Goal: Information Seeking & Learning: Learn about a topic

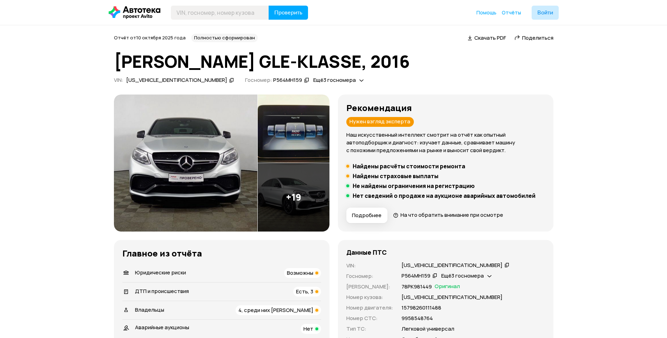
drag, startPoint x: 212, startPoint y: 277, endPoint x: 214, endPoint y: 273, distance: 4.3
click at [212, 276] on div "Юридические риски Возможны" at bounding box center [221, 273] width 199 height 10
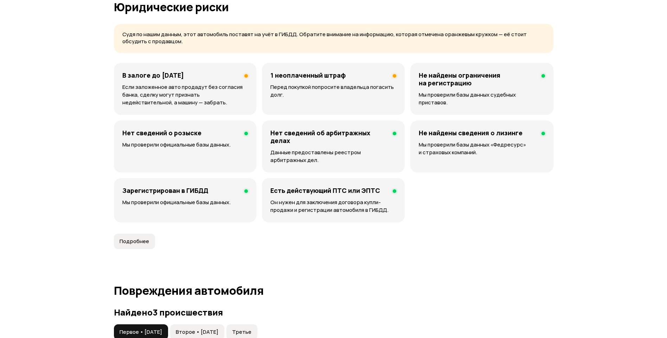
scroll to position [452, 0]
click at [184, 87] on p "Если заложенное авто продадут без согласия банка, сделку могут признать недейст…" at bounding box center [185, 94] width 126 height 23
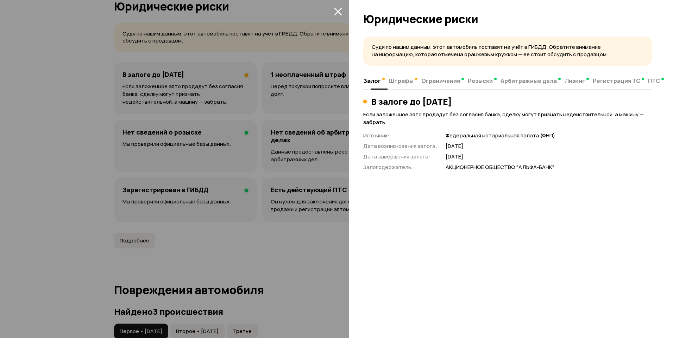
click at [401, 82] on span "Штрафы" at bounding box center [400, 80] width 25 height 7
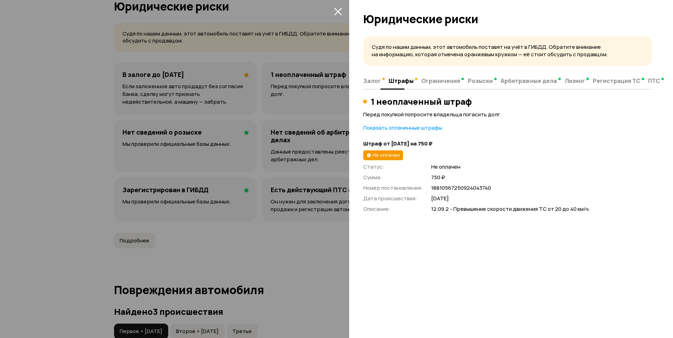
click at [368, 82] on span "Залог" at bounding box center [372, 80] width 18 height 7
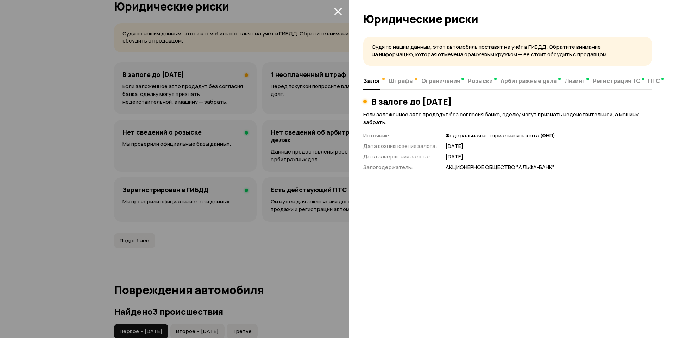
click at [335, 9] on icon "закрыть" at bounding box center [338, 11] width 8 height 8
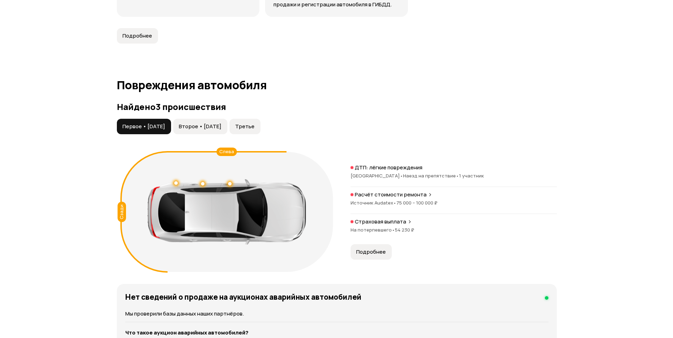
scroll to position [663, 0]
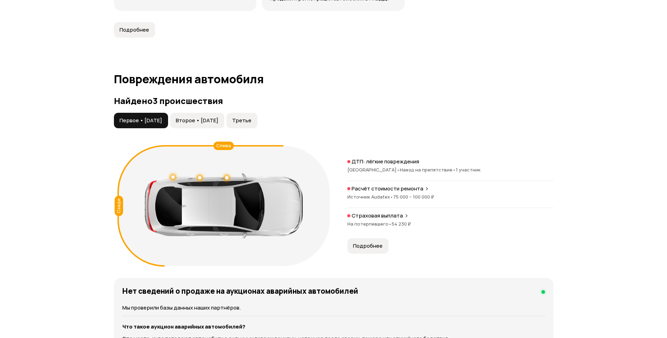
click at [368, 246] on span "Подробнее" at bounding box center [368, 246] width 30 height 7
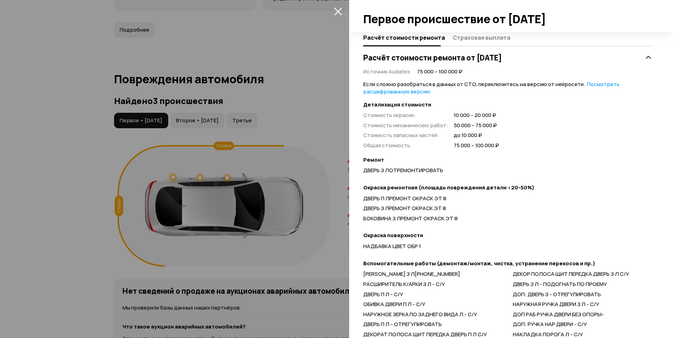
scroll to position [0, 0]
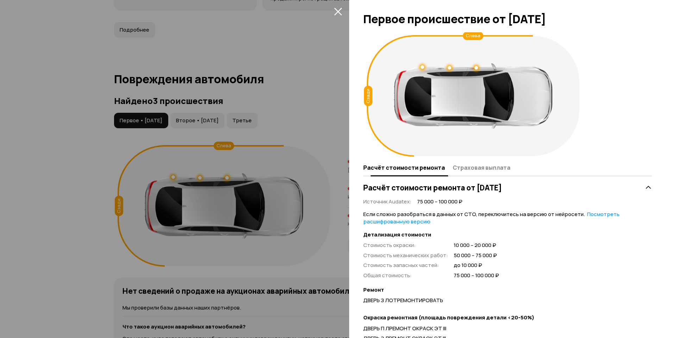
click at [471, 168] on span "Страховая выплата" at bounding box center [481, 167] width 58 height 7
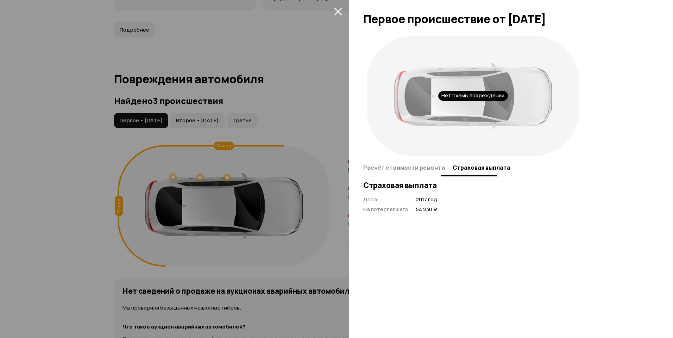
click at [424, 166] on span "Расчёт стоимости ремонта" at bounding box center [404, 167] width 82 height 7
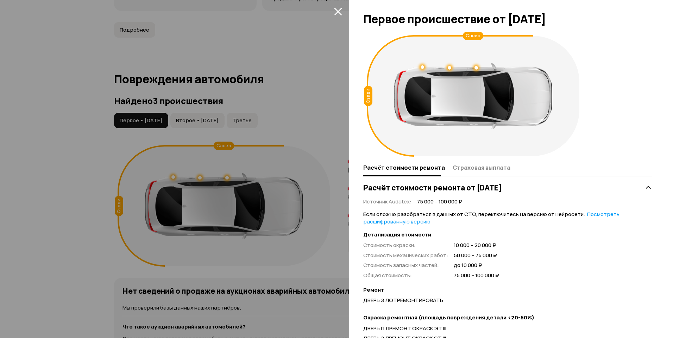
click at [342, 11] on icon "закрыть" at bounding box center [338, 11] width 8 height 8
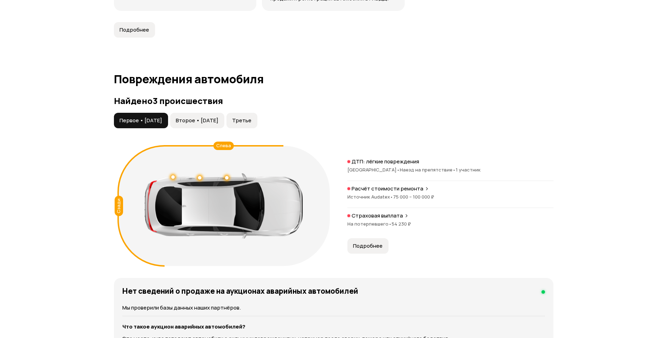
click at [218, 120] on span "Второе • [DATE]" at bounding box center [197, 120] width 43 height 7
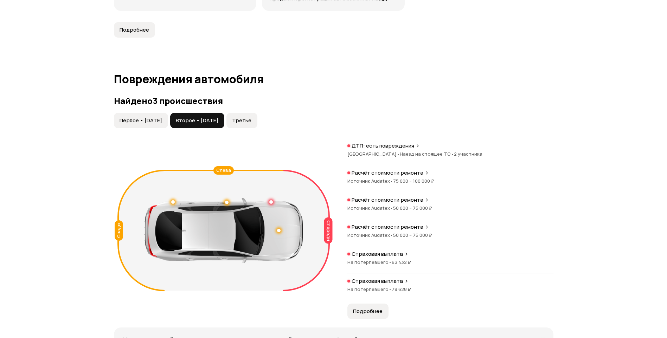
click at [371, 310] on span "Подробнее" at bounding box center [368, 311] width 30 height 7
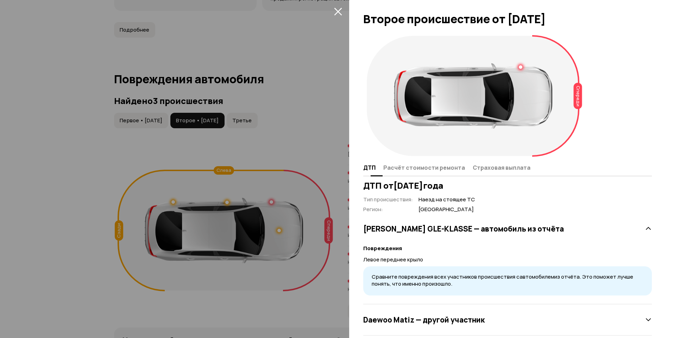
click at [416, 167] on span "Расчёт стоимости ремонта" at bounding box center [424, 167] width 82 height 7
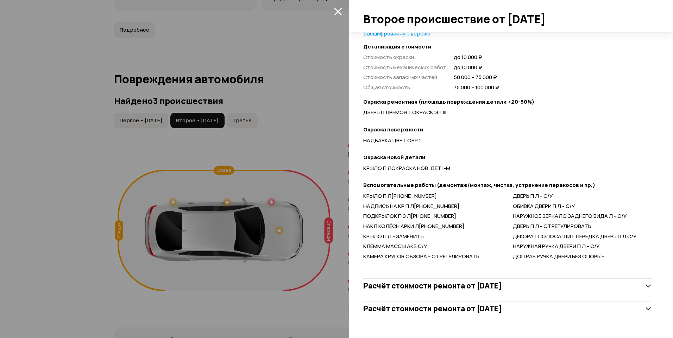
scroll to position [189, 0]
click at [583, 288] on div "Расчёт стоимости ремонта от [DATE]" at bounding box center [507, 286] width 288 height 14
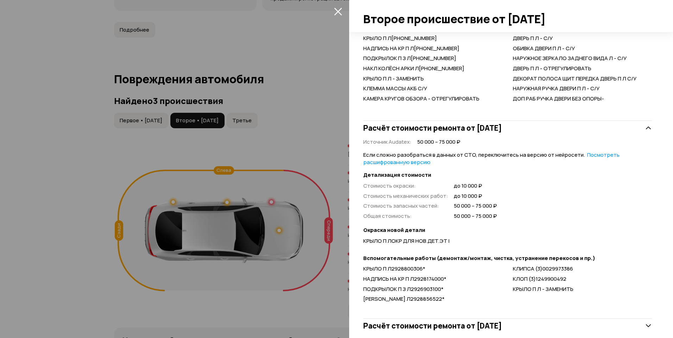
scroll to position [364, 0]
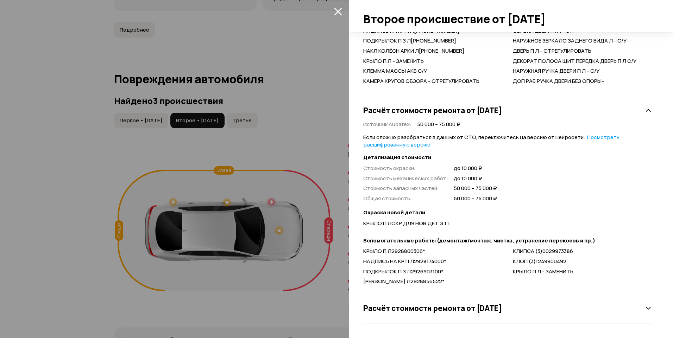
click at [553, 309] on div "Расчёт стоимости ремонта от [DATE]" at bounding box center [507, 308] width 288 height 14
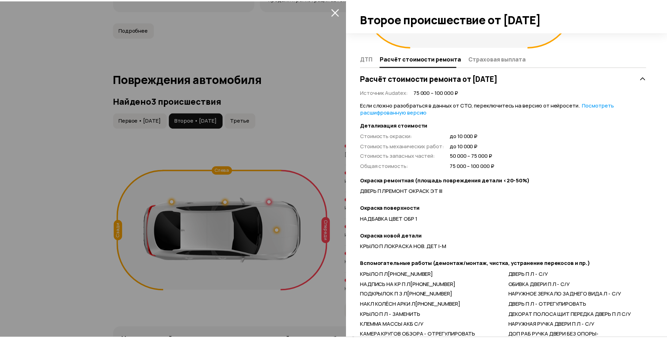
scroll to position [81, 0]
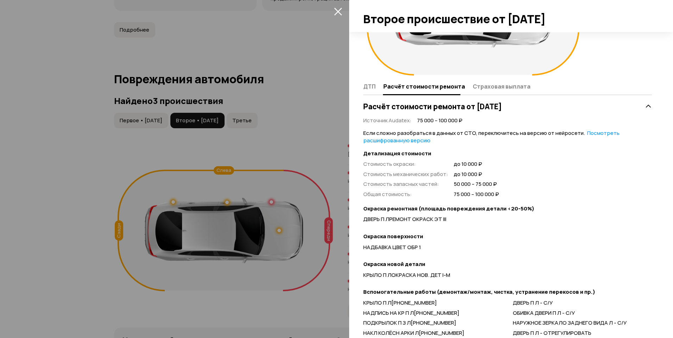
click at [337, 14] on icon "закрыть" at bounding box center [338, 11] width 8 height 8
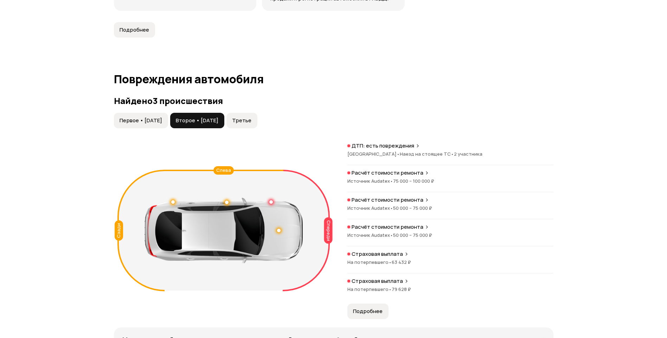
click at [252, 120] on span "Третье" at bounding box center [241, 120] width 19 height 7
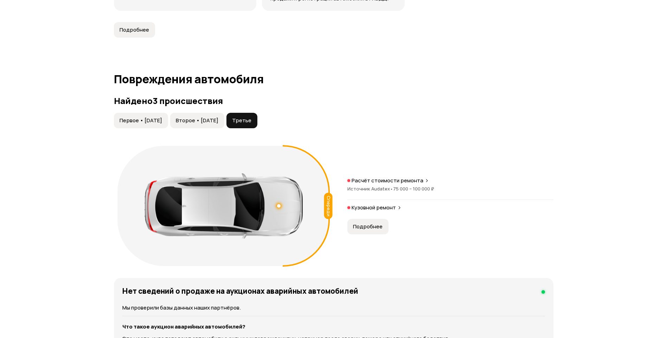
click at [372, 227] on span "Подробнее" at bounding box center [368, 226] width 30 height 7
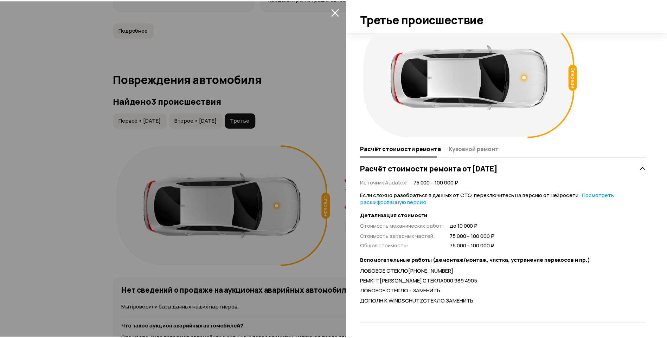
scroll to position [0, 0]
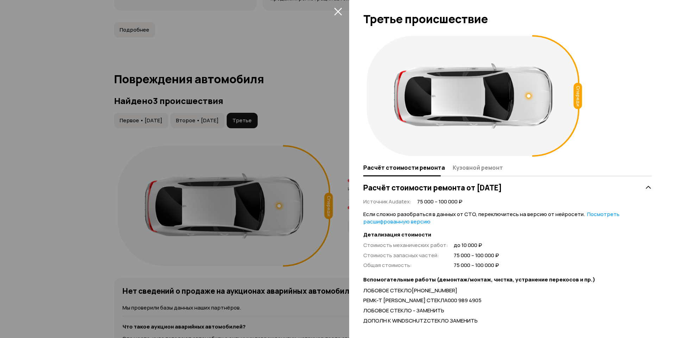
click at [341, 11] on icon "закрыть" at bounding box center [338, 11] width 8 height 8
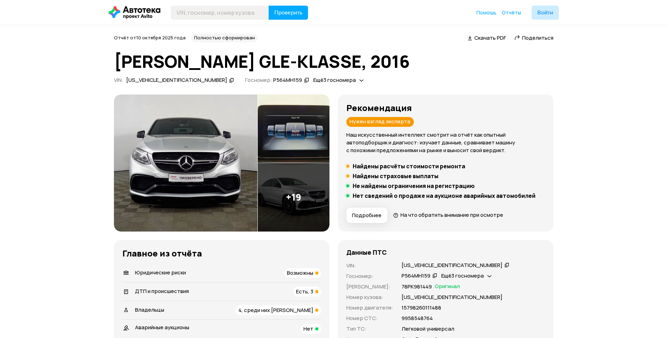
click at [211, 153] on img at bounding box center [186, 163] width 144 height 137
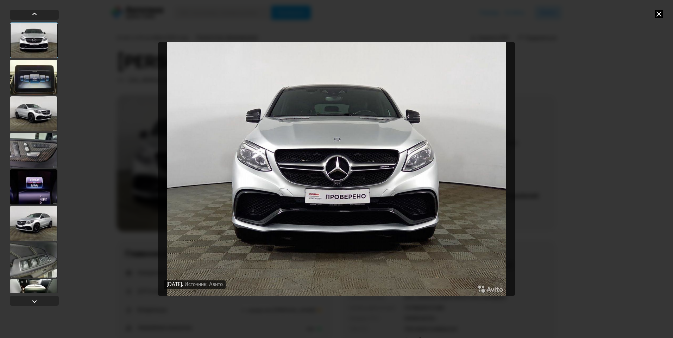
click at [44, 83] on div at bounding box center [33, 77] width 47 height 35
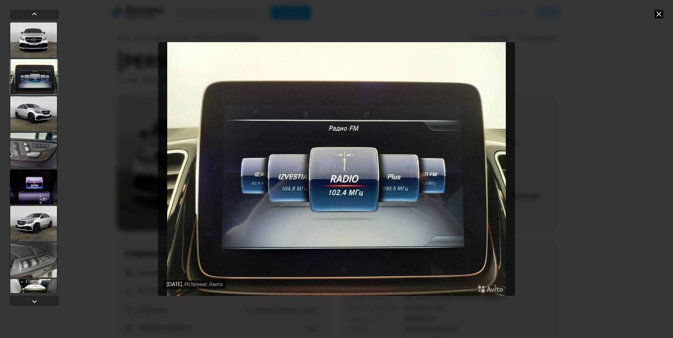
click at [41, 115] on div at bounding box center [33, 113] width 47 height 35
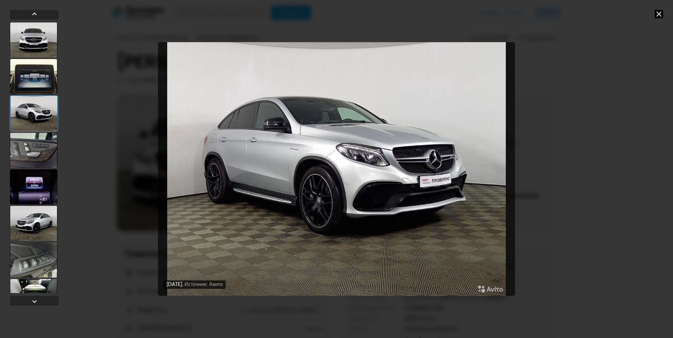
click at [36, 144] on div at bounding box center [33, 150] width 47 height 35
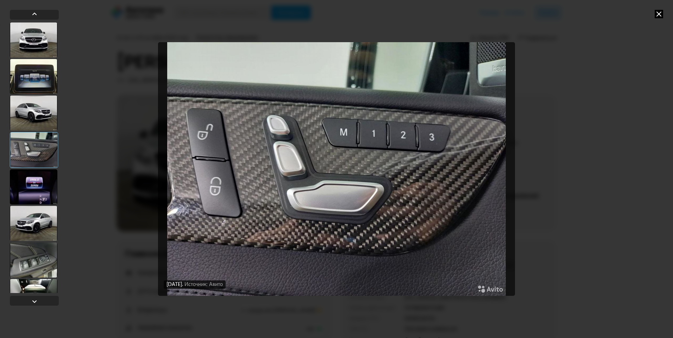
click at [34, 181] on div at bounding box center [33, 187] width 47 height 35
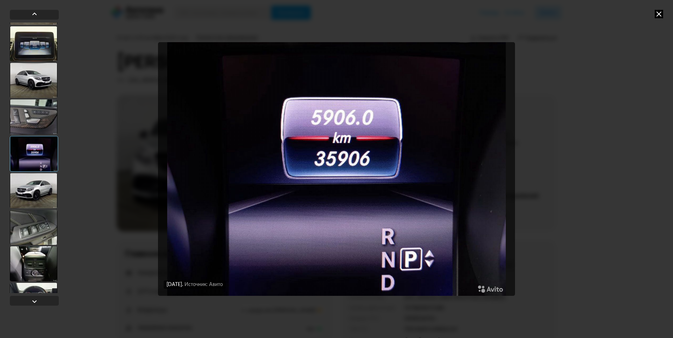
scroll to position [141, 0]
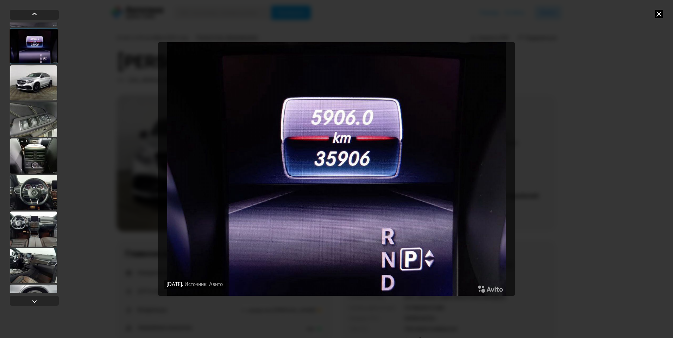
click at [46, 111] on div at bounding box center [33, 119] width 47 height 35
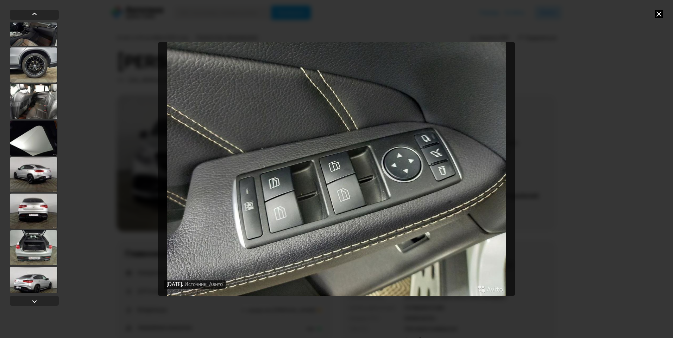
scroll to position [387, 0]
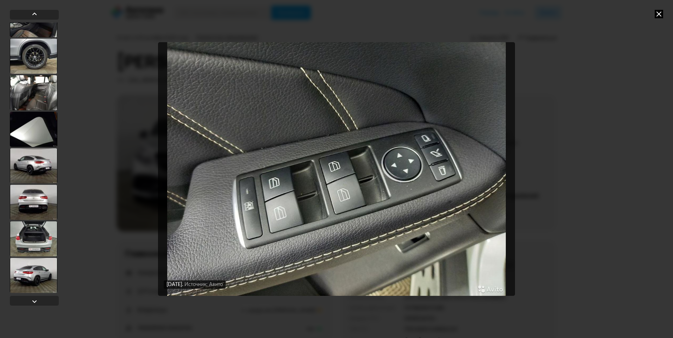
click at [44, 120] on div at bounding box center [33, 129] width 47 height 35
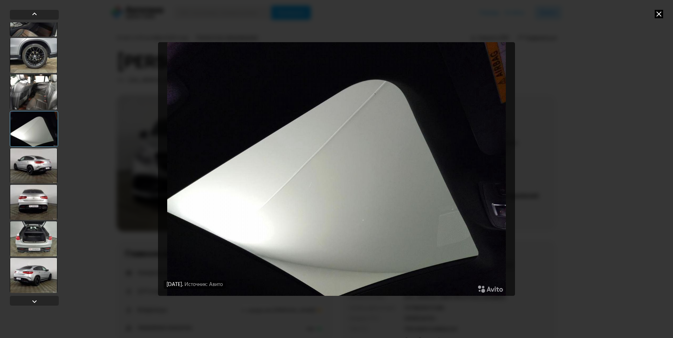
scroll to position [386, 0]
click at [38, 162] on div at bounding box center [33, 166] width 47 height 35
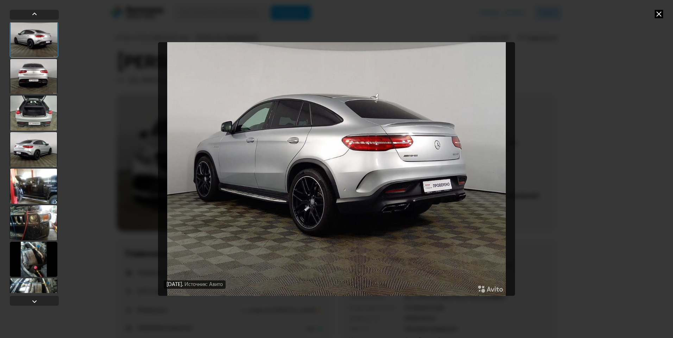
scroll to position [527, 0]
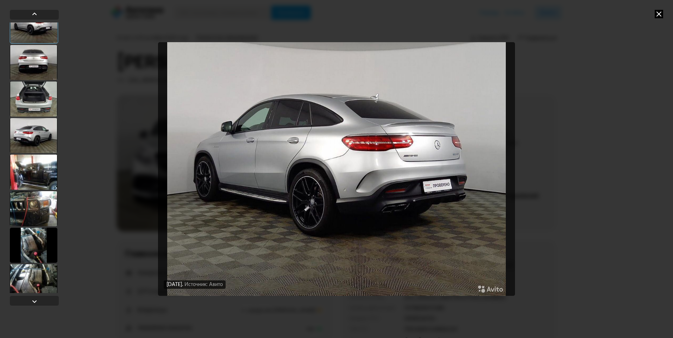
click at [44, 103] on div at bounding box center [33, 99] width 47 height 35
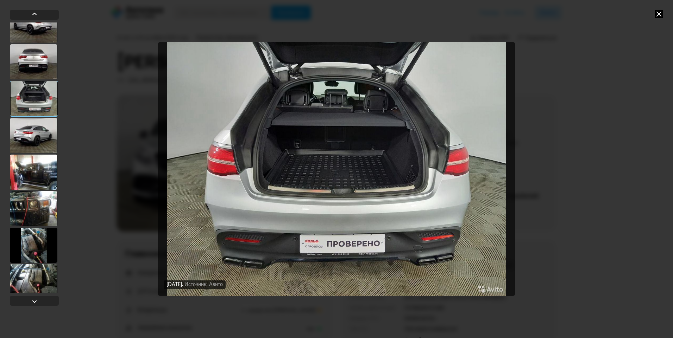
click at [35, 135] on div at bounding box center [33, 135] width 47 height 35
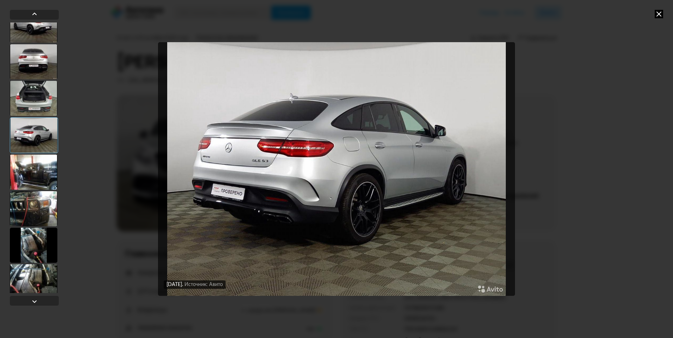
scroll to position [535, 0]
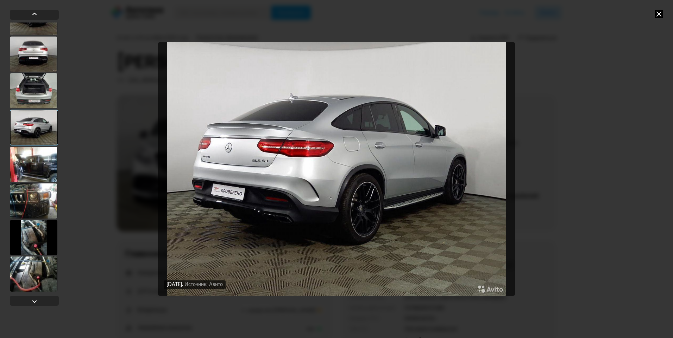
click at [37, 170] on div at bounding box center [33, 164] width 47 height 35
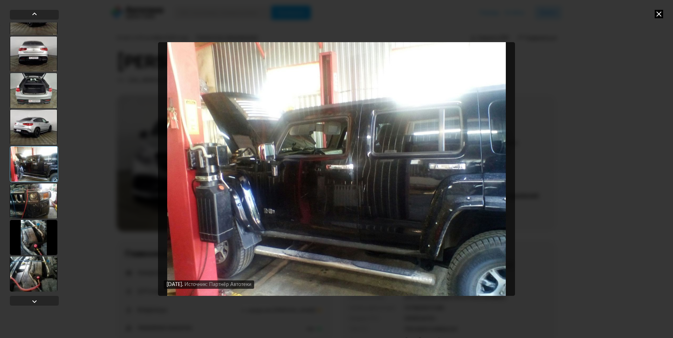
click at [45, 202] on div at bounding box center [33, 201] width 47 height 35
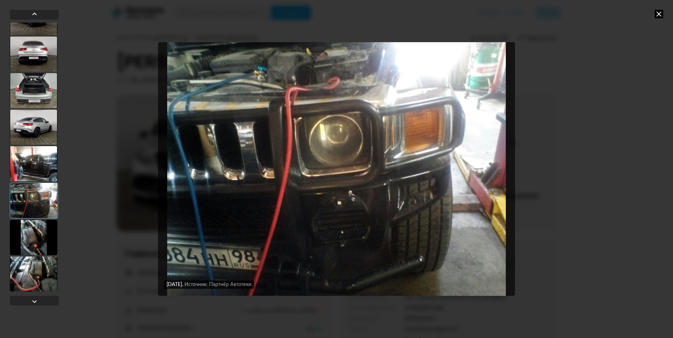
click at [35, 235] on div at bounding box center [33, 237] width 47 height 35
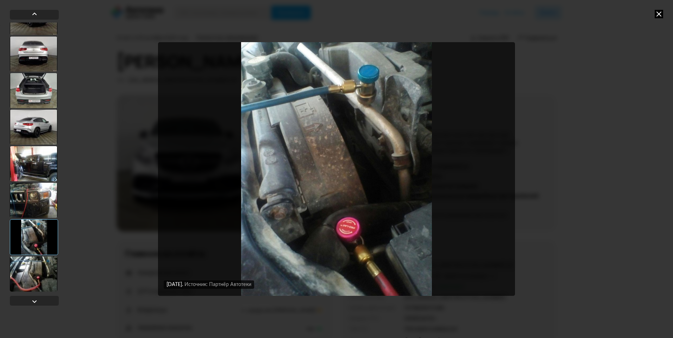
click at [33, 267] on div at bounding box center [33, 274] width 47 height 35
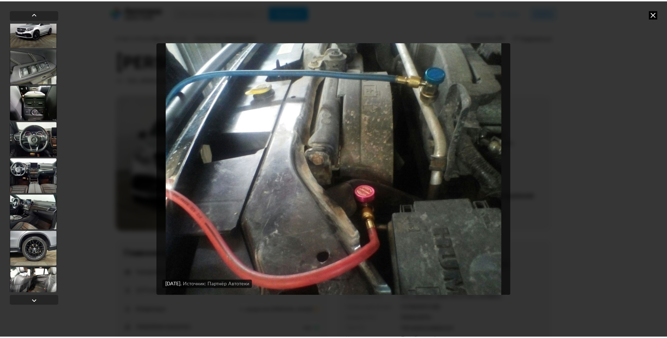
scroll to position [0, 0]
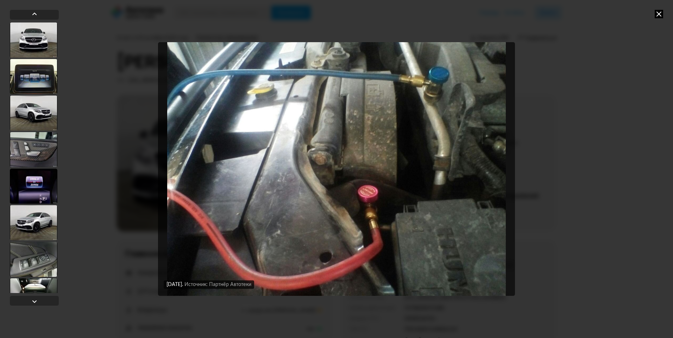
click at [44, 42] on div at bounding box center [33, 40] width 47 height 35
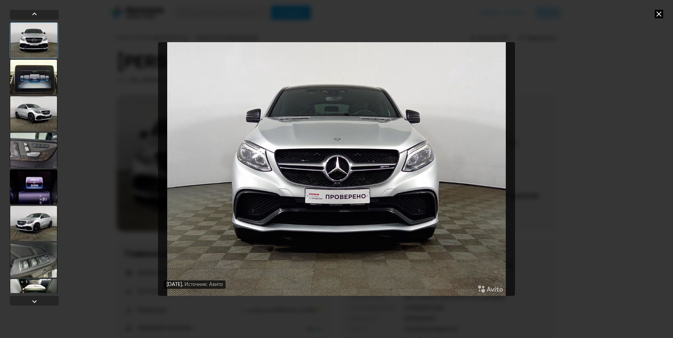
click at [660, 13] on icon at bounding box center [658, 14] width 8 height 8
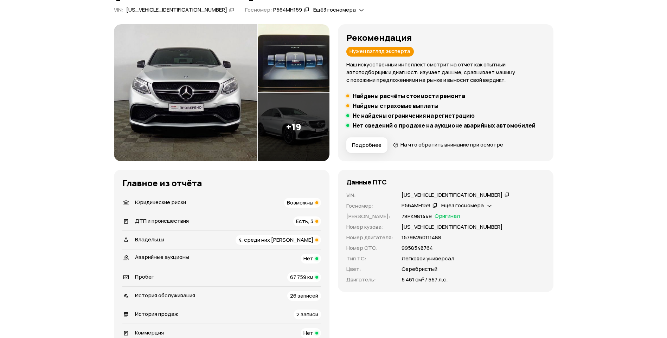
click at [230, 203] on div "Юридические риски Возможны" at bounding box center [221, 203] width 199 height 10
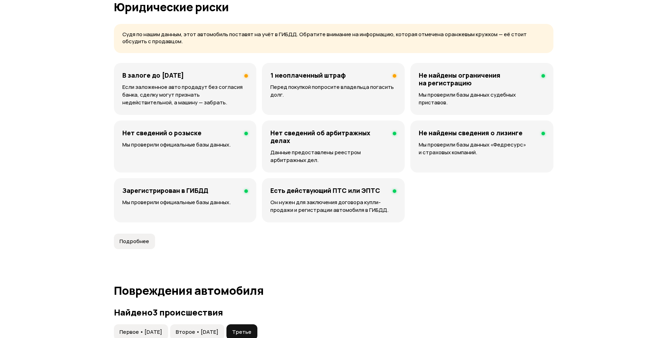
scroll to position [452, 0]
click at [318, 74] on h4 "1 неоплаченный штраф" at bounding box center [308, 75] width 75 height 8
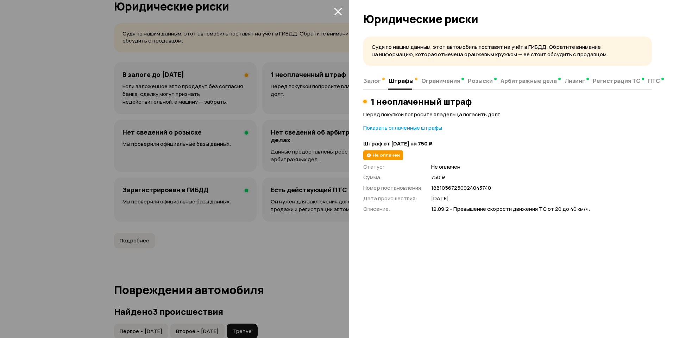
click at [339, 10] on icon "закрыть" at bounding box center [338, 12] width 8 height 8
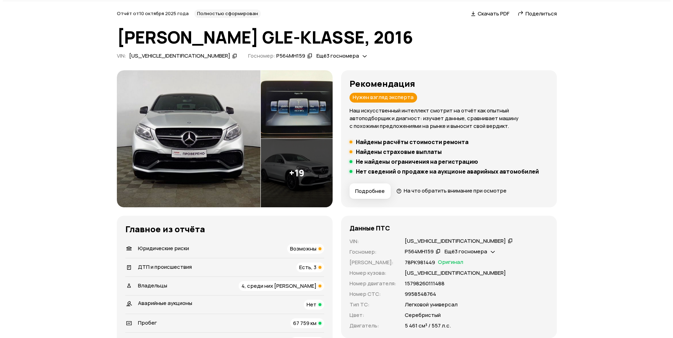
scroll to position [0, 0]
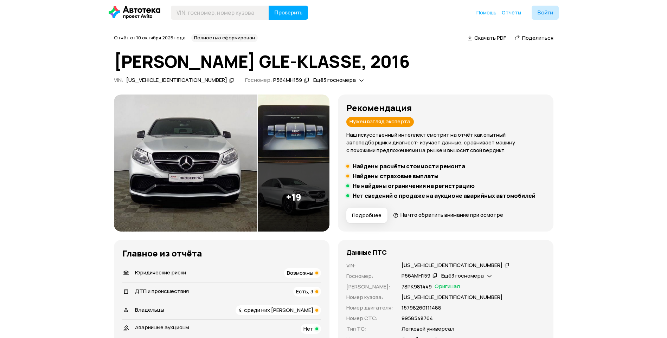
click at [401, 73] on div "Отчёт от [DATE] Полностью сформирован   Скачать PDF   Поделиться [PERSON_NAME] …" at bounding box center [334, 60] width 440 height 52
click at [178, 219] on img at bounding box center [186, 163] width 144 height 137
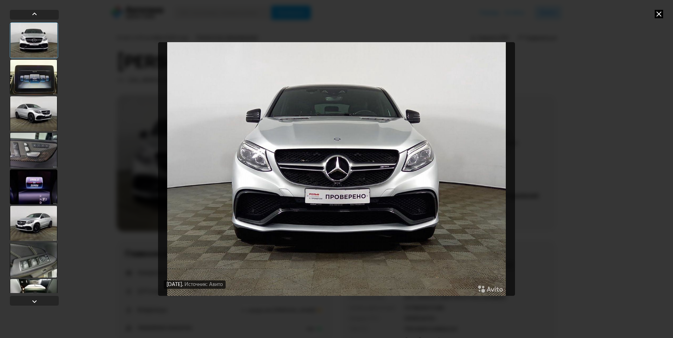
click at [43, 117] on div at bounding box center [33, 113] width 47 height 35
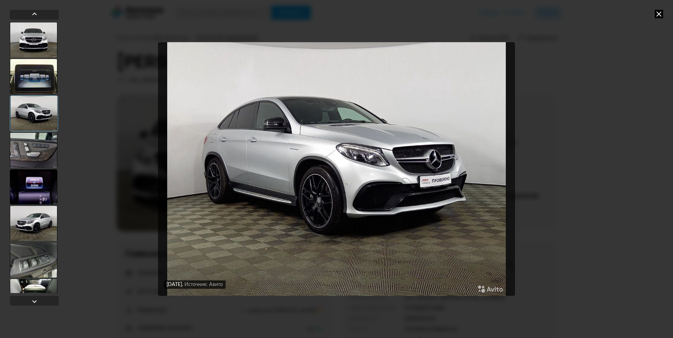
click at [36, 225] on div at bounding box center [33, 223] width 47 height 35
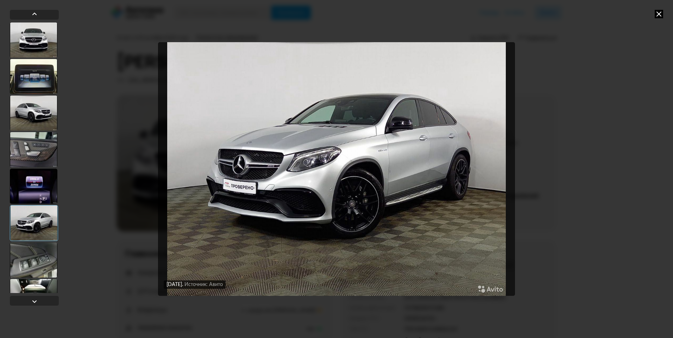
click at [31, 254] on div at bounding box center [33, 260] width 47 height 35
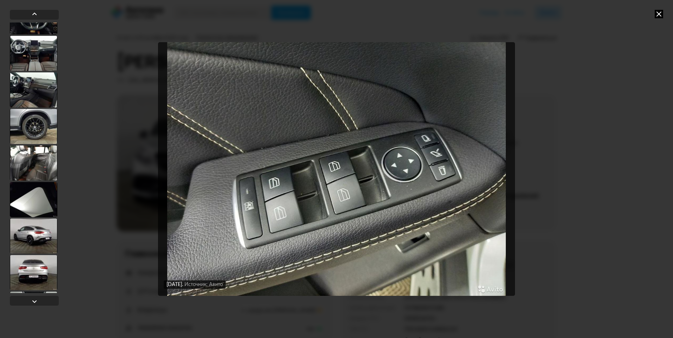
click at [35, 234] on div at bounding box center [33, 236] width 47 height 35
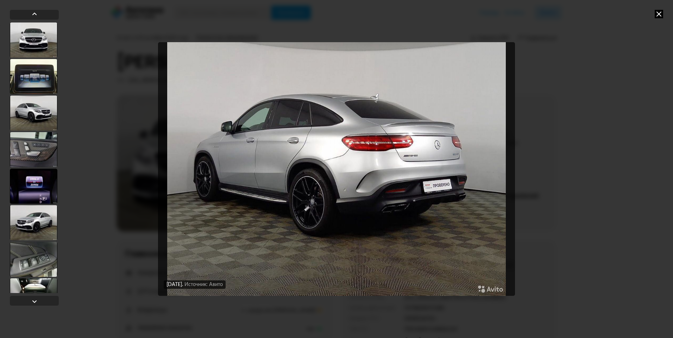
click at [42, 228] on div at bounding box center [33, 222] width 47 height 35
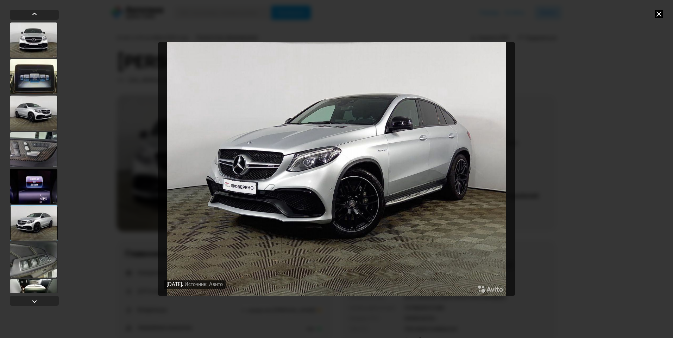
click at [660, 14] on icon at bounding box center [658, 14] width 8 height 8
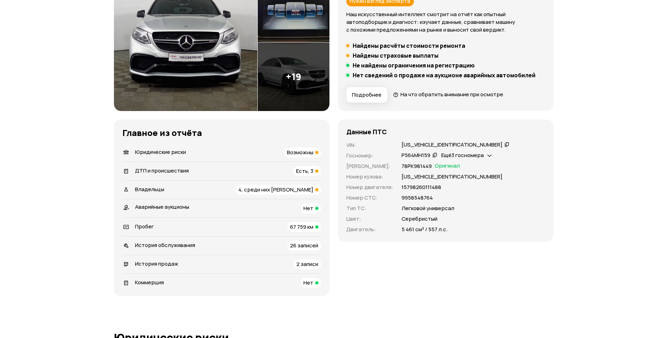
scroll to position [141, 0]
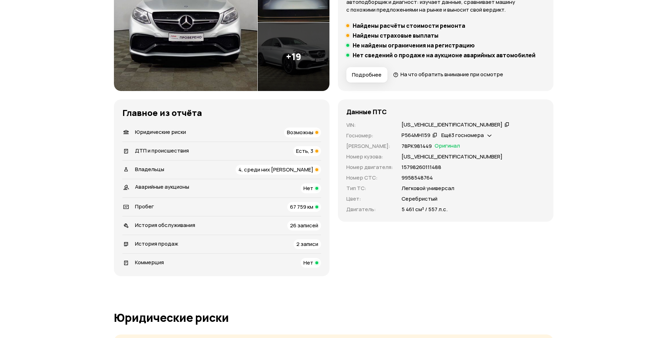
click at [259, 132] on div "Юридические риски Возможны" at bounding box center [221, 133] width 199 height 10
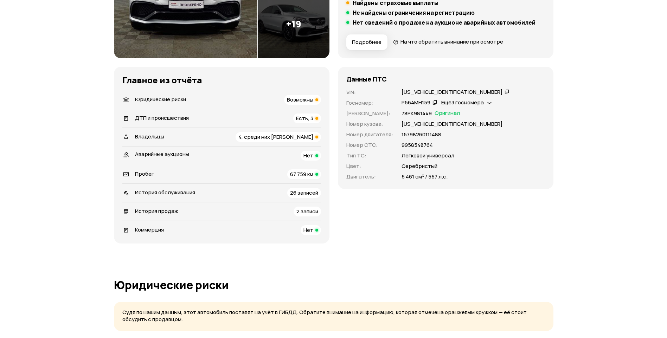
scroll to position [101, 0]
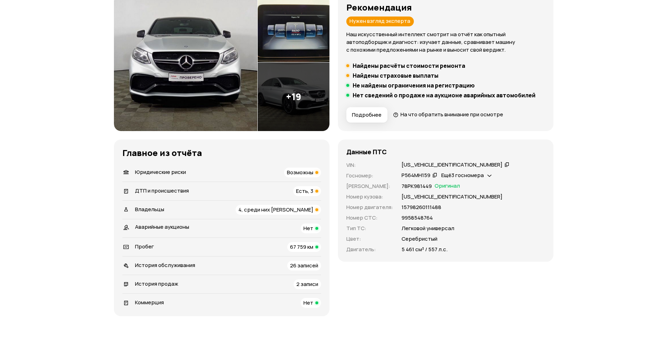
click at [263, 192] on div "ДТП и происшествия Есть, 3" at bounding box center [221, 191] width 199 height 10
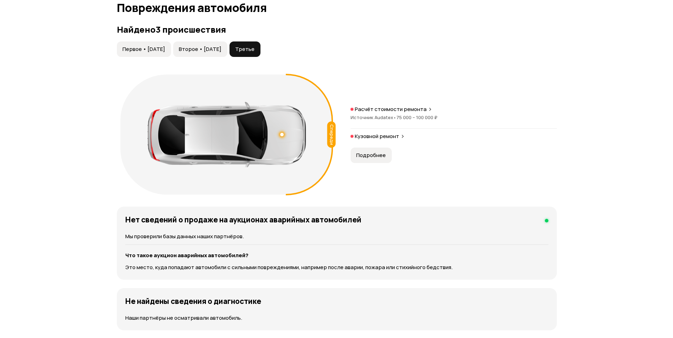
scroll to position [736, 0]
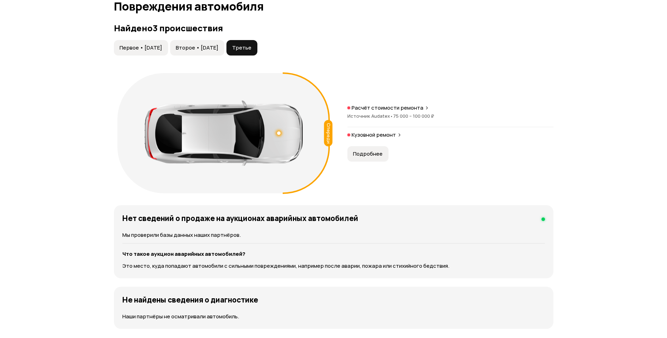
click at [151, 47] on span "Первое • [DATE]" at bounding box center [141, 47] width 43 height 7
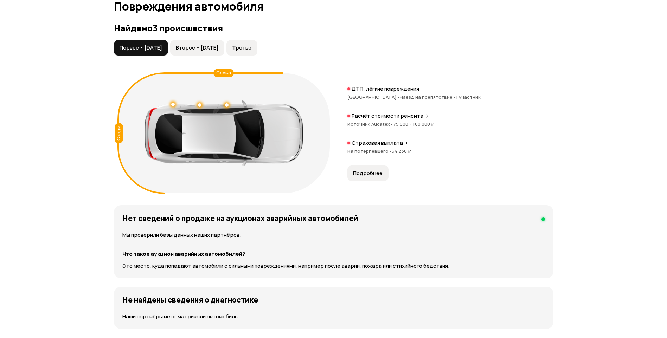
click at [373, 171] on span "Подробнее" at bounding box center [368, 173] width 30 height 7
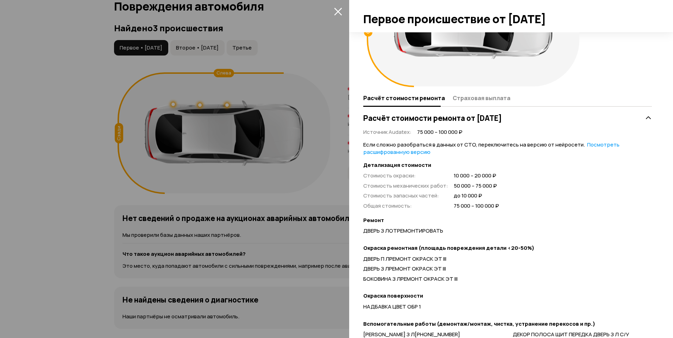
scroll to position [0, 0]
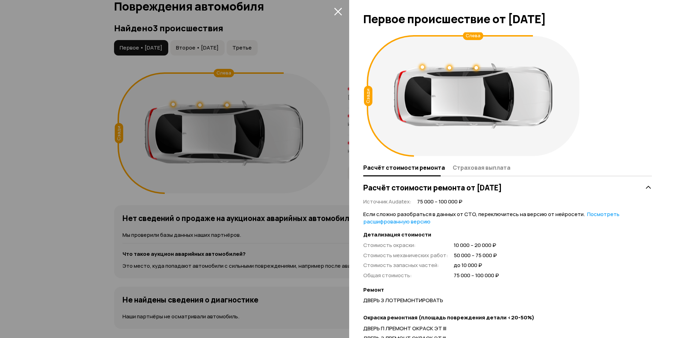
click at [211, 45] on div at bounding box center [336, 169] width 673 height 338
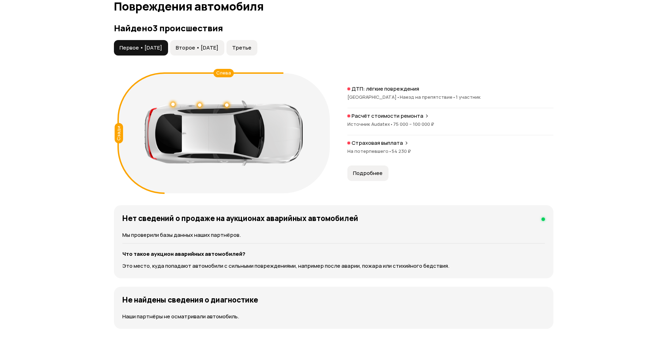
click at [210, 47] on span "Второе • [DATE]" at bounding box center [197, 47] width 43 height 7
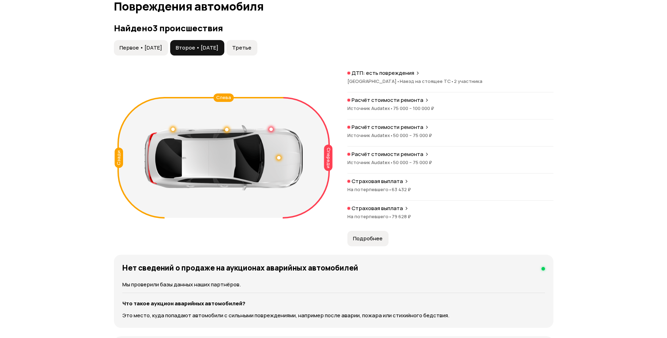
click at [367, 236] on span "Подробнее" at bounding box center [368, 238] width 30 height 7
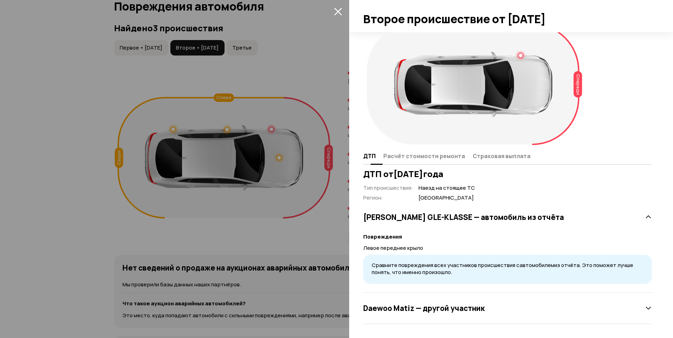
click at [412, 155] on span "Расчёт стоимости ремонта" at bounding box center [424, 156] width 82 height 7
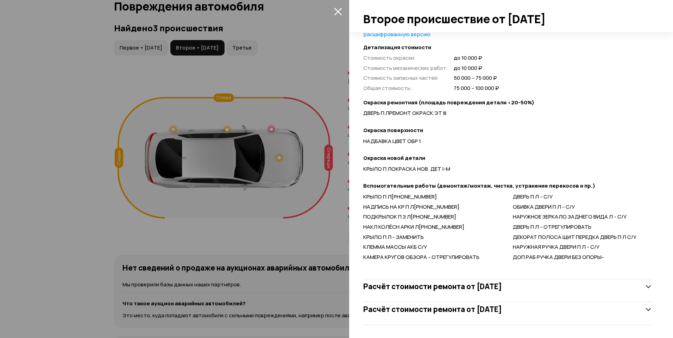
scroll to position [189, 0]
click at [477, 289] on h3 "Расчёт стоимости ремонта от [DATE]" at bounding box center [432, 285] width 139 height 9
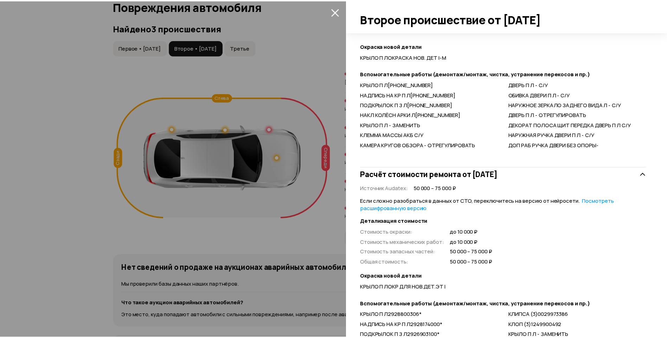
scroll to position [364, 0]
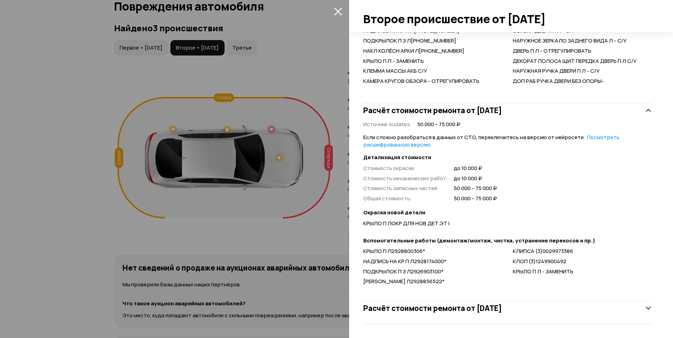
click at [336, 15] on icon "закрыть" at bounding box center [338, 11] width 8 height 8
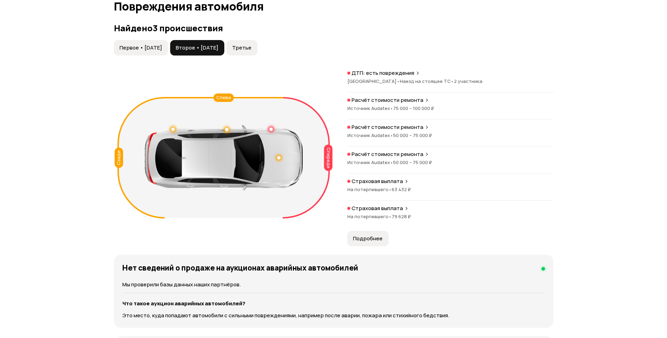
click at [252, 48] on span "Третье" at bounding box center [241, 47] width 19 height 7
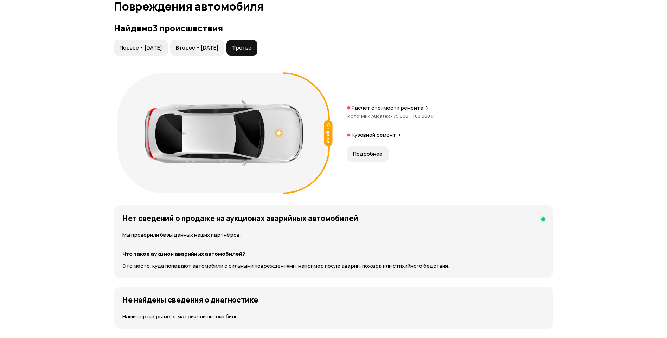
click at [374, 152] on span "Подробнее" at bounding box center [368, 154] width 30 height 7
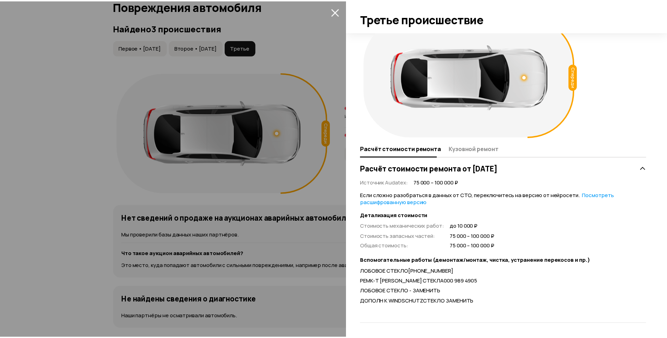
scroll to position [0, 0]
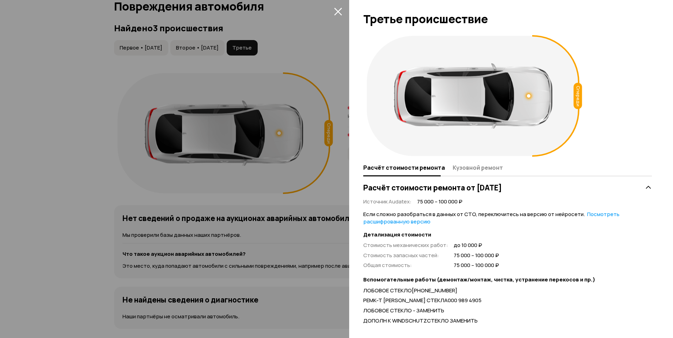
click at [337, 11] on icon "закрыть" at bounding box center [338, 12] width 8 height 8
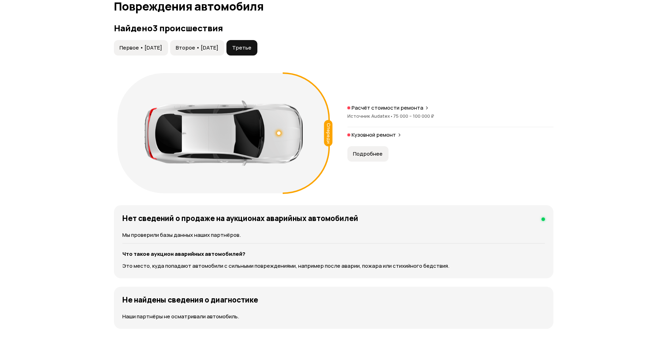
click at [151, 46] on span "Первое • [DATE]" at bounding box center [141, 47] width 43 height 7
